Goal: Navigation & Orientation: Find specific page/section

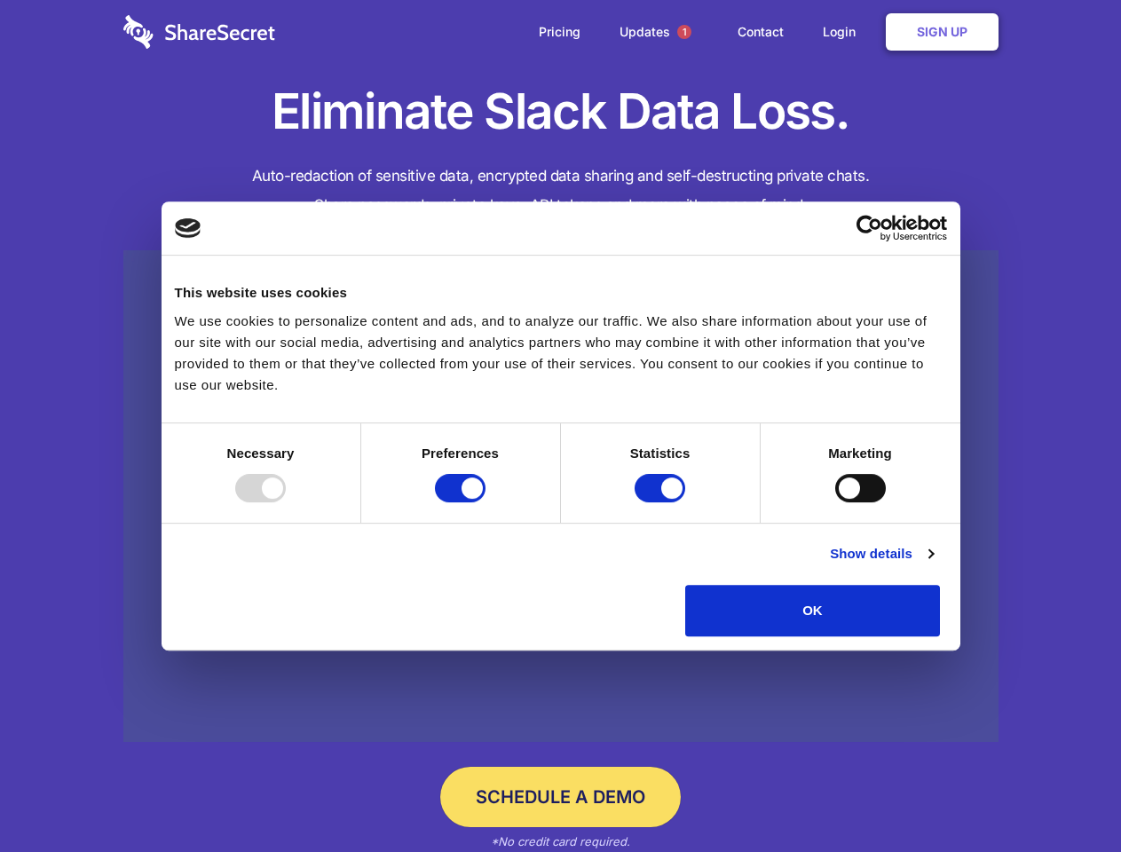
click at [286, 503] on div at bounding box center [260, 488] width 51 height 28
click at [486, 503] on input "Preferences" at bounding box center [460, 488] width 51 height 28
checkbox input "false"
click at [662, 503] on input "Statistics" at bounding box center [660, 488] width 51 height 28
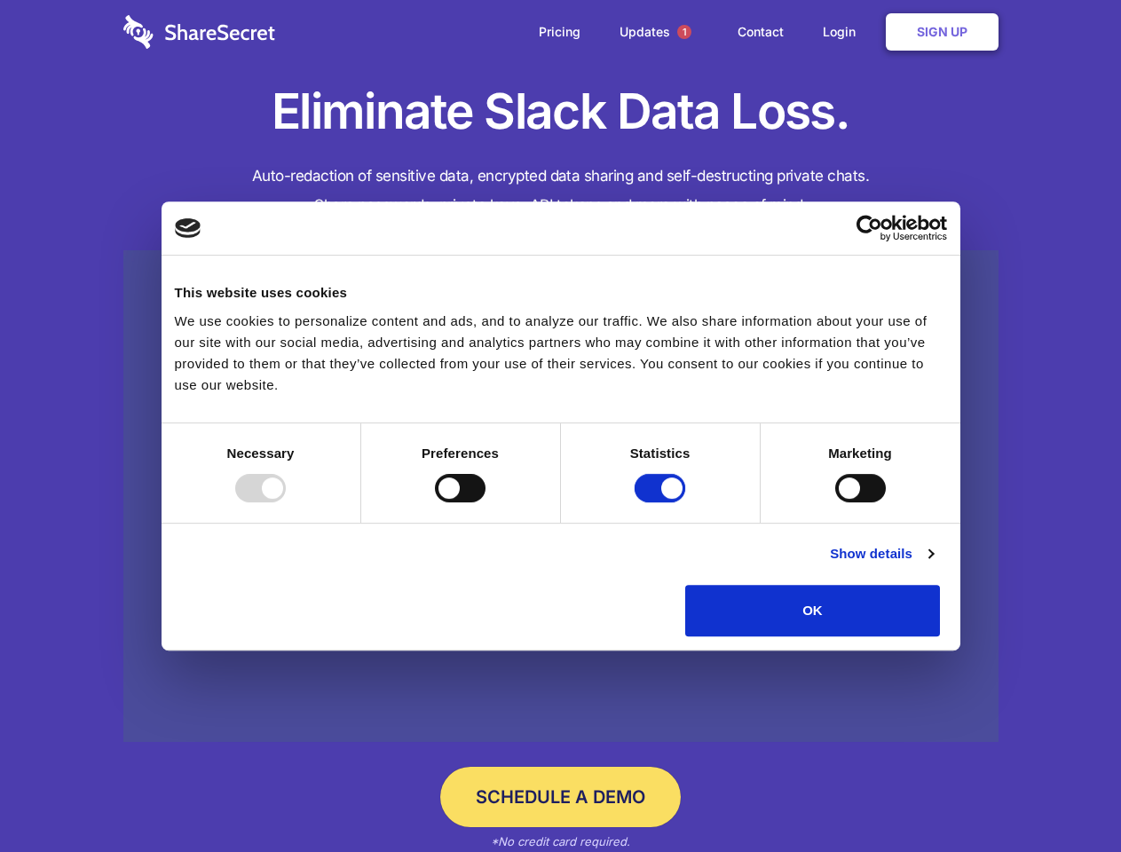
checkbox input "false"
click at [836, 503] on input "Marketing" at bounding box center [861, 488] width 51 height 28
checkbox input "true"
click at [933, 565] on link "Show details" at bounding box center [881, 553] width 103 height 21
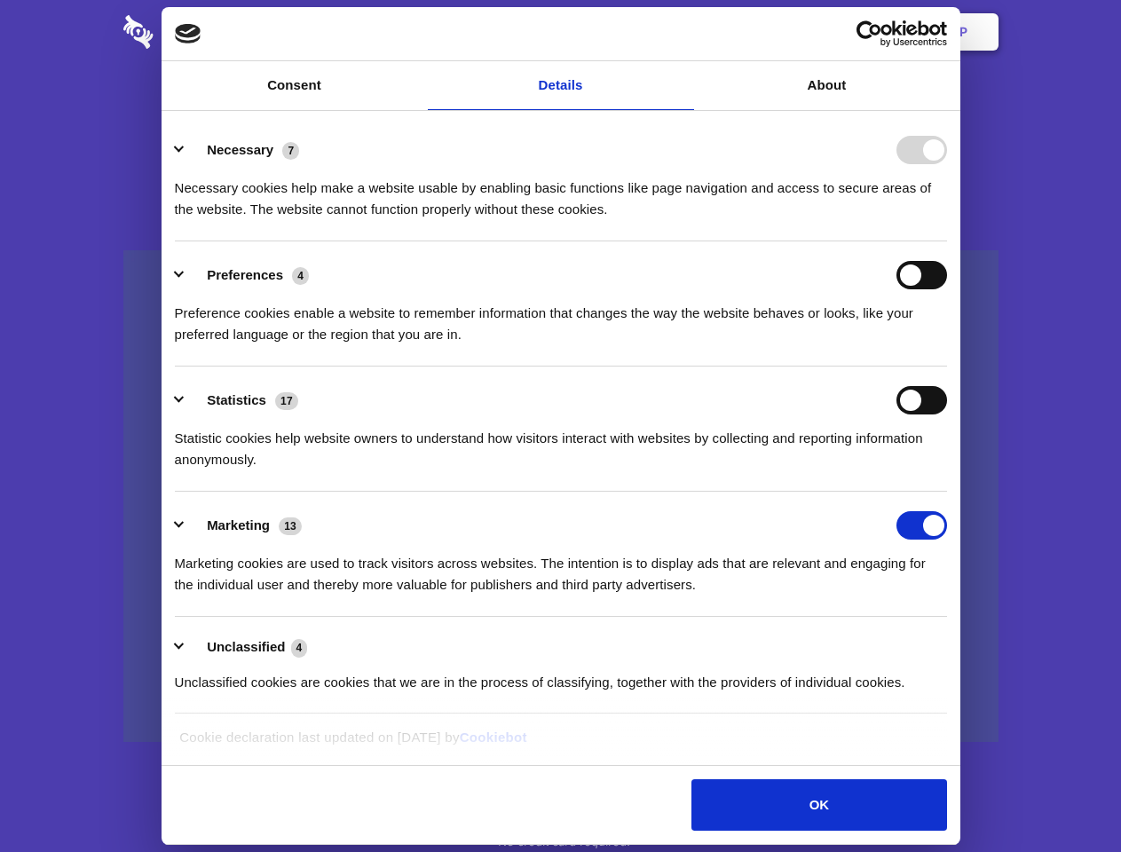
click at [947, 242] on li "Necessary 7 Necessary cookies help make a website usable by enabling basic func…" at bounding box center [561, 178] width 772 height 125
click at [684, 32] on span "1" at bounding box center [684, 32] width 14 height 14
